Goal: Task Accomplishment & Management: Use online tool/utility

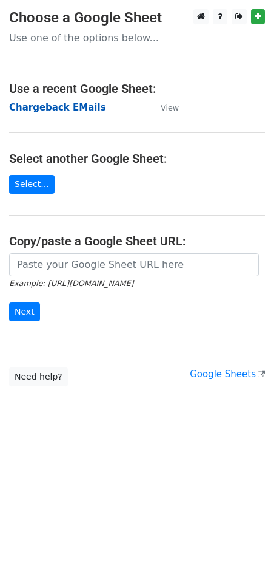
click at [60, 106] on strong "Chargeback EMails" at bounding box center [57, 107] width 97 height 11
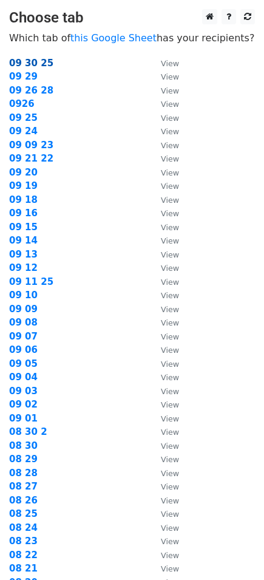
click at [20, 66] on strong "09 30 25" at bounding box center [31, 63] width 44 height 11
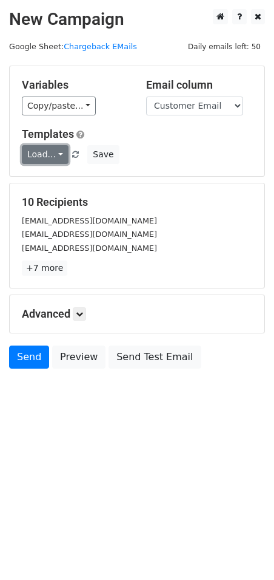
click at [49, 156] on link "Load..." at bounding box center [45, 154] width 47 height 19
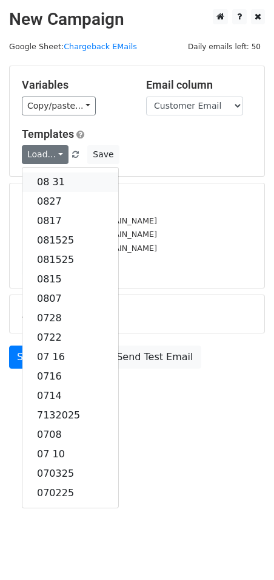
click at [52, 182] on link "08 31" at bounding box center [70, 181] width 96 height 19
